Goal: Task Accomplishment & Management: Complete application form

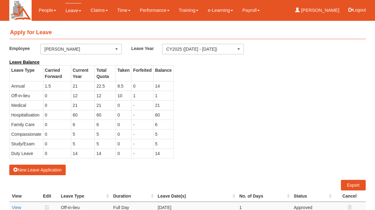
select select "50"
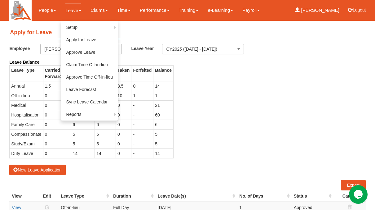
click at [74, 12] on link "Leave" at bounding box center [73, 10] width 16 height 15
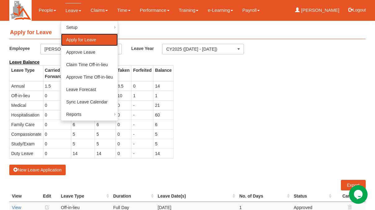
click at [73, 42] on link "Apply for Leave" at bounding box center [89, 39] width 57 height 12
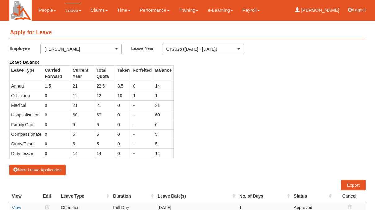
select select "50"
click at [24, 168] on button "New Leave Application" at bounding box center [37, 169] width 56 height 11
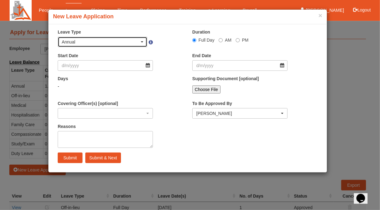
click at [143, 41] on span "button" at bounding box center [142, 41] width 2 height 1
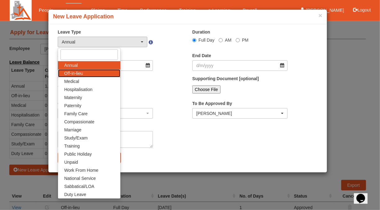
click at [80, 70] on span "Off-in-lieu" at bounding box center [73, 73] width 19 height 6
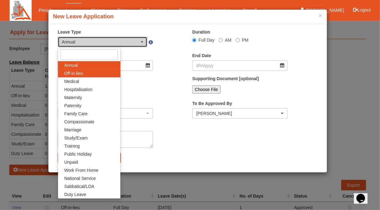
select select "3"
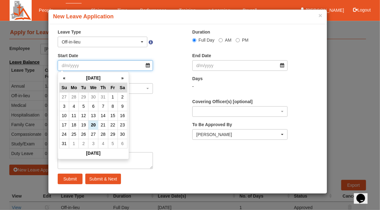
click at [76, 67] on input "Start Date" at bounding box center [105, 65] width 95 height 11
click at [124, 79] on th "»" at bounding box center [123, 78] width 10 height 10
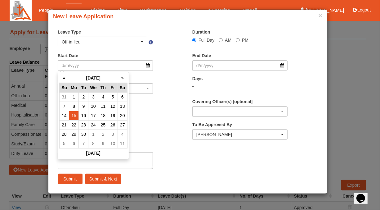
click at [75, 115] on td "15" at bounding box center [74, 115] width 10 height 9
type input "[DATE]"
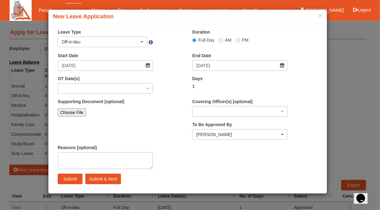
select select
click at [146, 89] on div "button" at bounding box center [105, 88] width 95 height 10
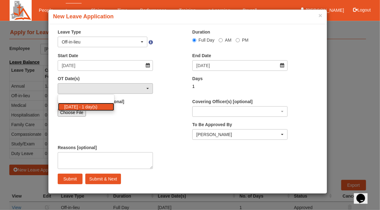
click at [85, 105] on span "[DATE] - 1 day(s)" at bounding box center [80, 107] width 33 height 6
select select "1096"
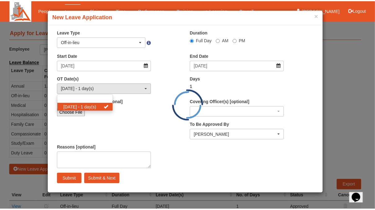
scroll to position [1, 0]
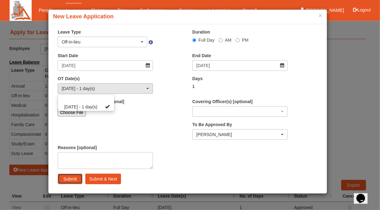
click at [69, 180] on input "Submit" at bounding box center [70, 178] width 25 height 11
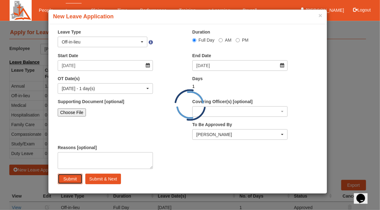
select select "1"
select select
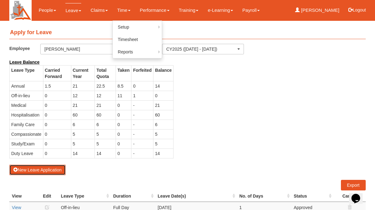
select select "50"
click at [34, 169] on button "New Leave Application" at bounding box center [37, 169] width 56 height 11
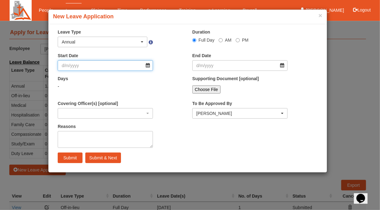
click at [148, 67] on input "Start Date" at bounding box center [105, 65] width 95 height 11
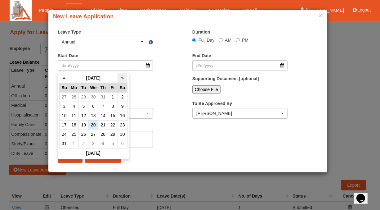
click at [122, 79] on th "»" at bounding box center [123, 78] width 10 height 10
click at [85, 116] on td "16" at bounding box center [84, 115] width 10 height 9
type input "[DATE]"
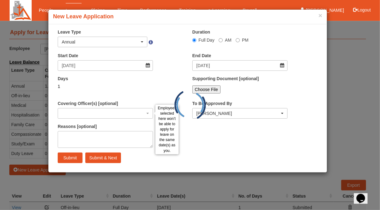
select select
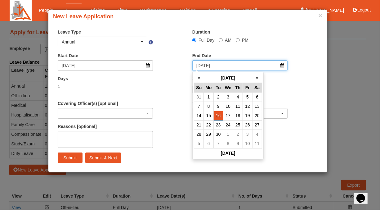
click at [282, 65] on input "[DATE]" at bounding box center [239, 65] width 95 height 11
click at [247, 116] on td "19" at bounding box center [247, 115] width 10 height 9
type input "[DATE]"
select select
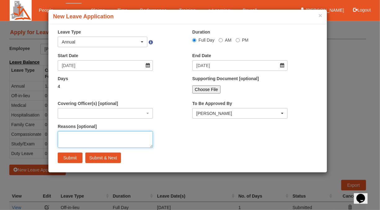
click at [81, 143] on textarea "Reasons [optional]" at bounding box center [105, 139] width 95 height 17
type textarea "Annual Leave"
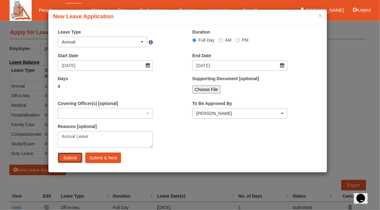
click at [66, 158] on input "Submit" at bounding box center [70, 157] width 25 height 11
select select
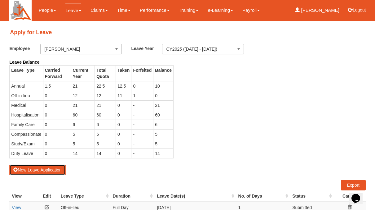
select select "50"
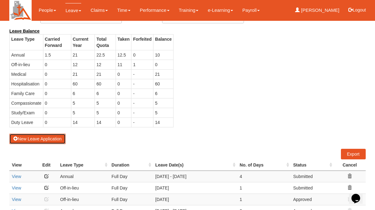
scroll to position [0, 0]
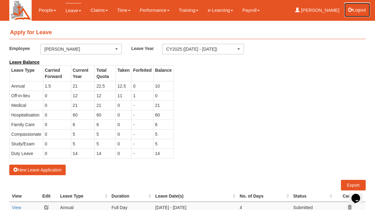
click at [360, 11] on button "Logout" at bounding box center [357, 9] width 26 height 15
